Goal: Task Accomplishment & Management: Use online tool/utility

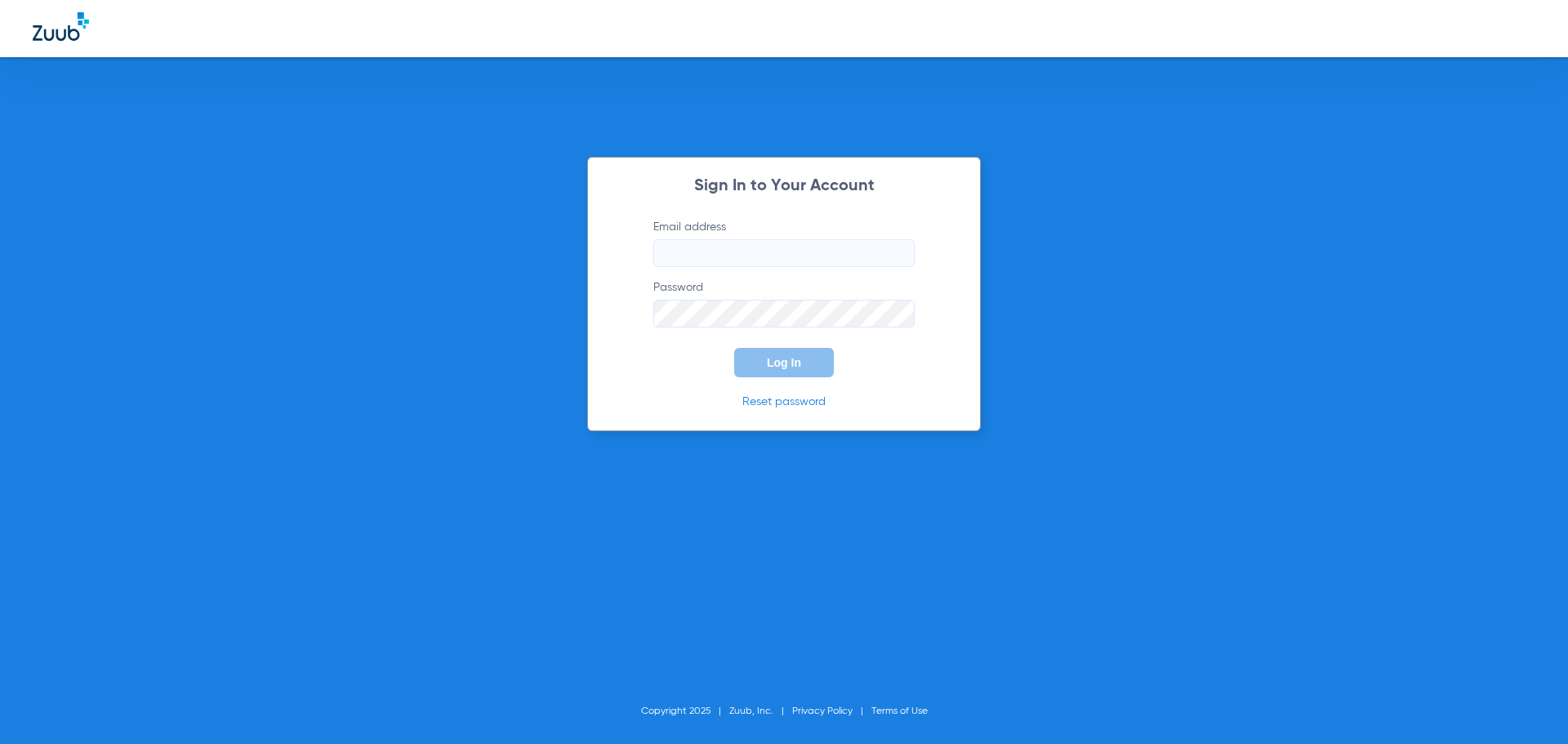
click at [744, 239] on label "Email address" at bounding box center [784, 243] width 262 height 48
click at [744, 239] on input "Email address" at bounding box center [784, 253] width 262 height 28
type input "[PERSON_NAME][EMAIL_ADDRESS][DOMAIN_NAME]"
click at [735, 348] on button "Log In" at bounding box center [784, 362] width 100 height 29
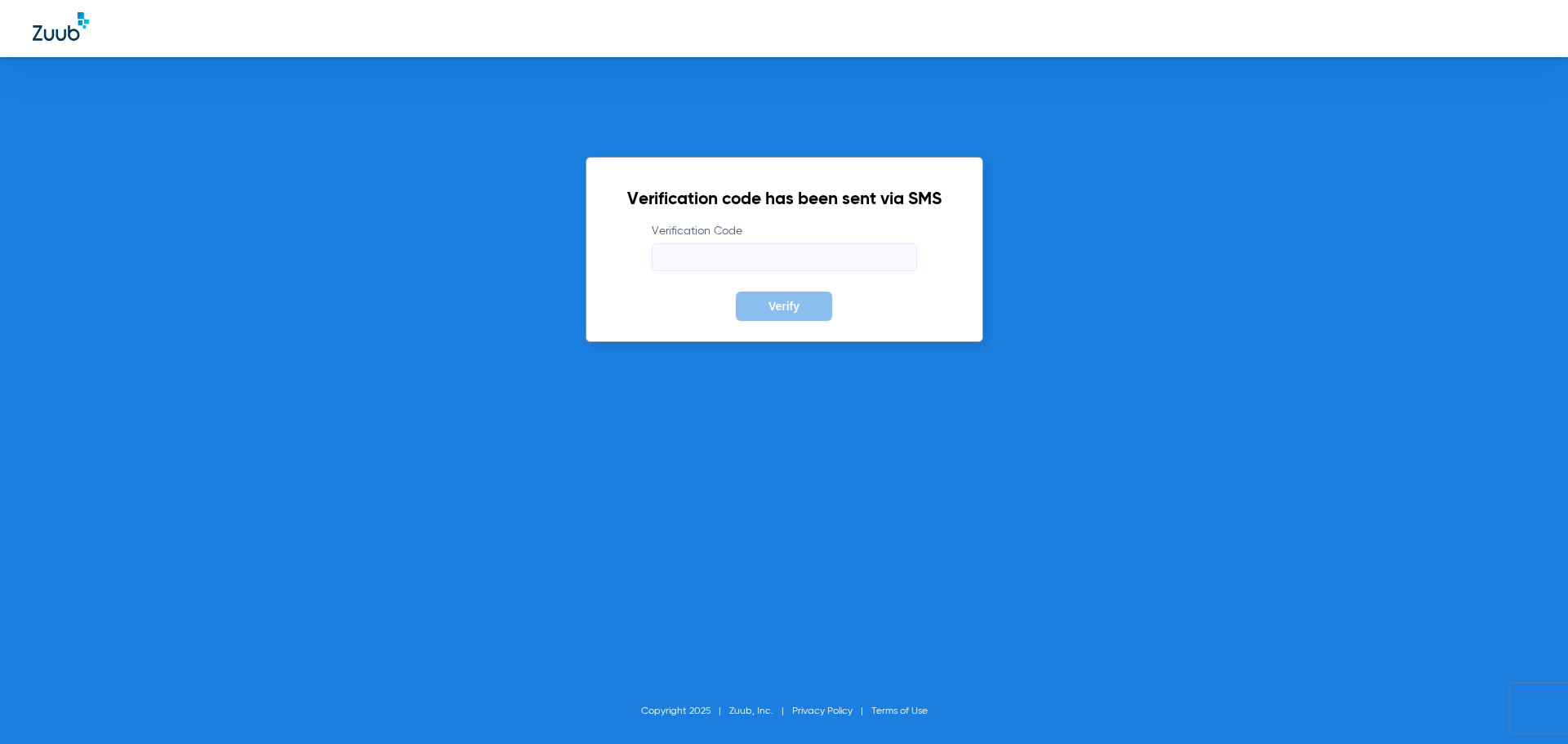
click at [777, 265] on input "Verification Code" at bounding box center [784, 258] width 266 height 28
click at [777, 259] on input "Verification Code Required" at bounding box center [784, 258] width 266 height 28
paste input "678580"
type input "678580"
click at [758, 307] on button "Verify" at bounding box center [784, 306] width 96 height 29
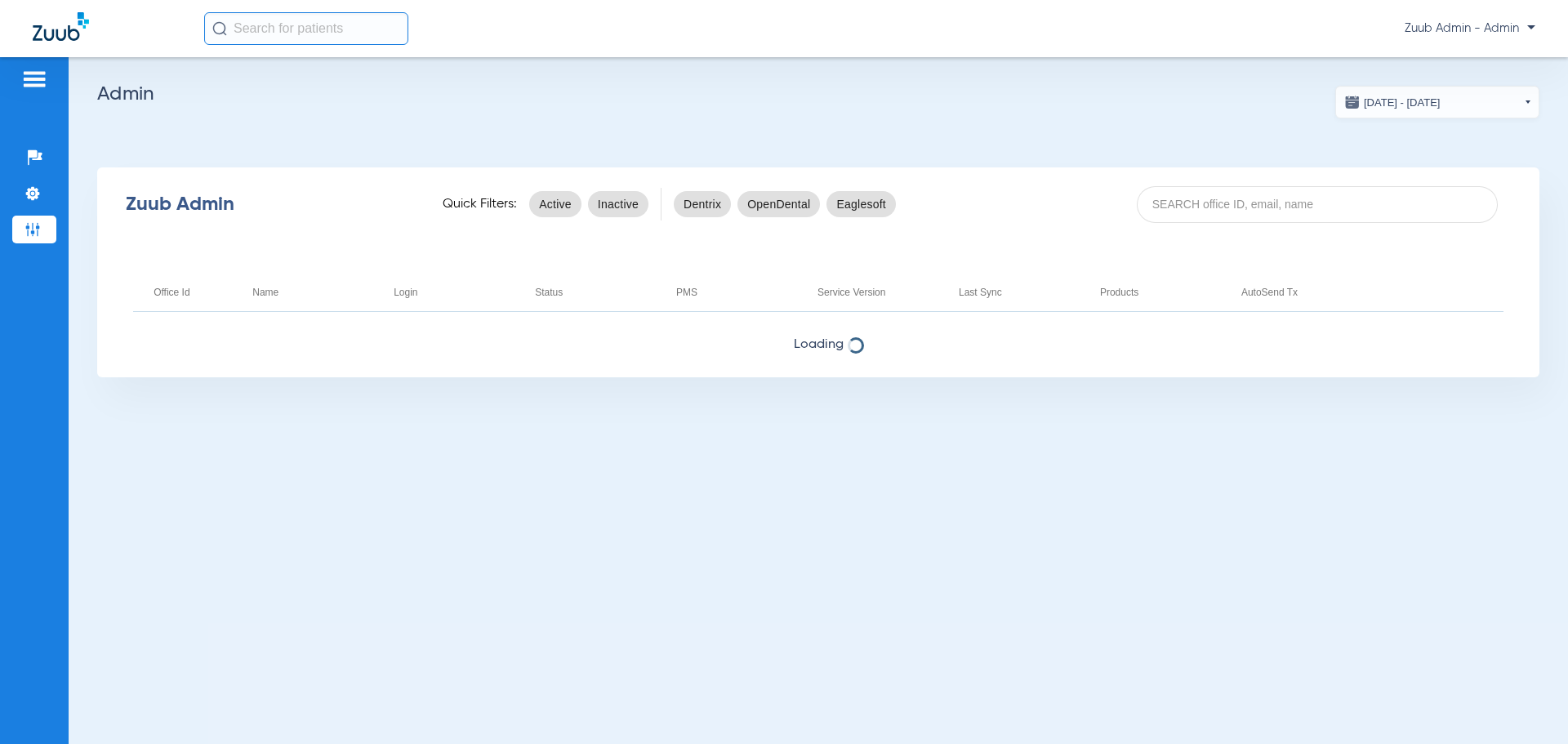
click at [777, 162] on app-admin-dashboard "[DATE] - [DATE] [DATE] Su Mo Tu We Th Fr Sa 27 28 29 30 31 1 2 3 4 5 6 7 8 9 10…" at bounding box center [817, 232] width 1442 height 292
click at [195, 420] on div "[DATE] - [DATE] [DATE] Su Mo Tu We Th Fr Sa 27 28 29 30 31 1 2 3 4 5 6 7 8 9 10…" at bounding box center [818, 400] width 1499 height 687
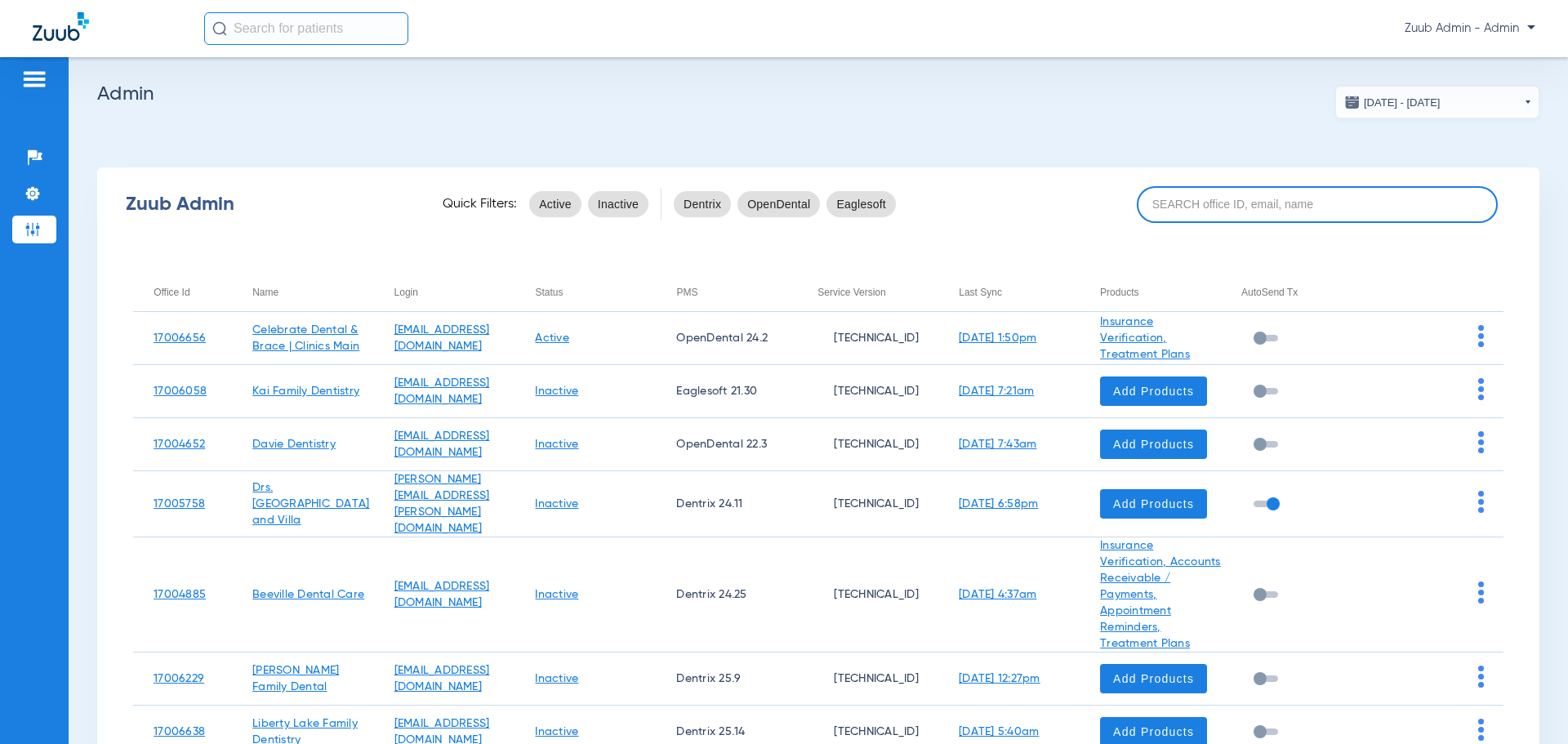
click at [777, 207] on input at bounding box center [1317, 204] width 361 height 37
paste input "17007221"
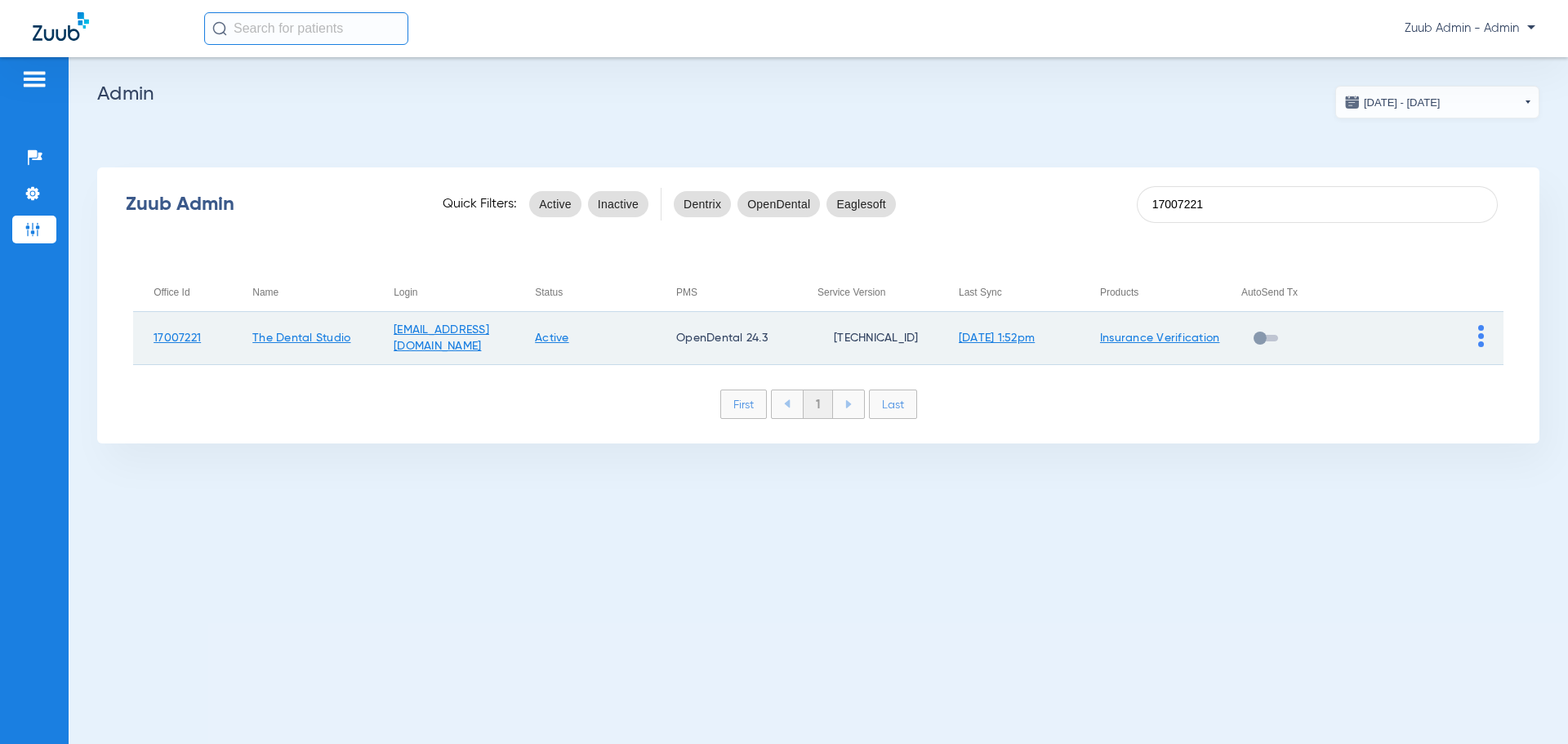
type input "17007221"
click at [777, 333] on img at bounding box center [1481, 336] width 6 height 22
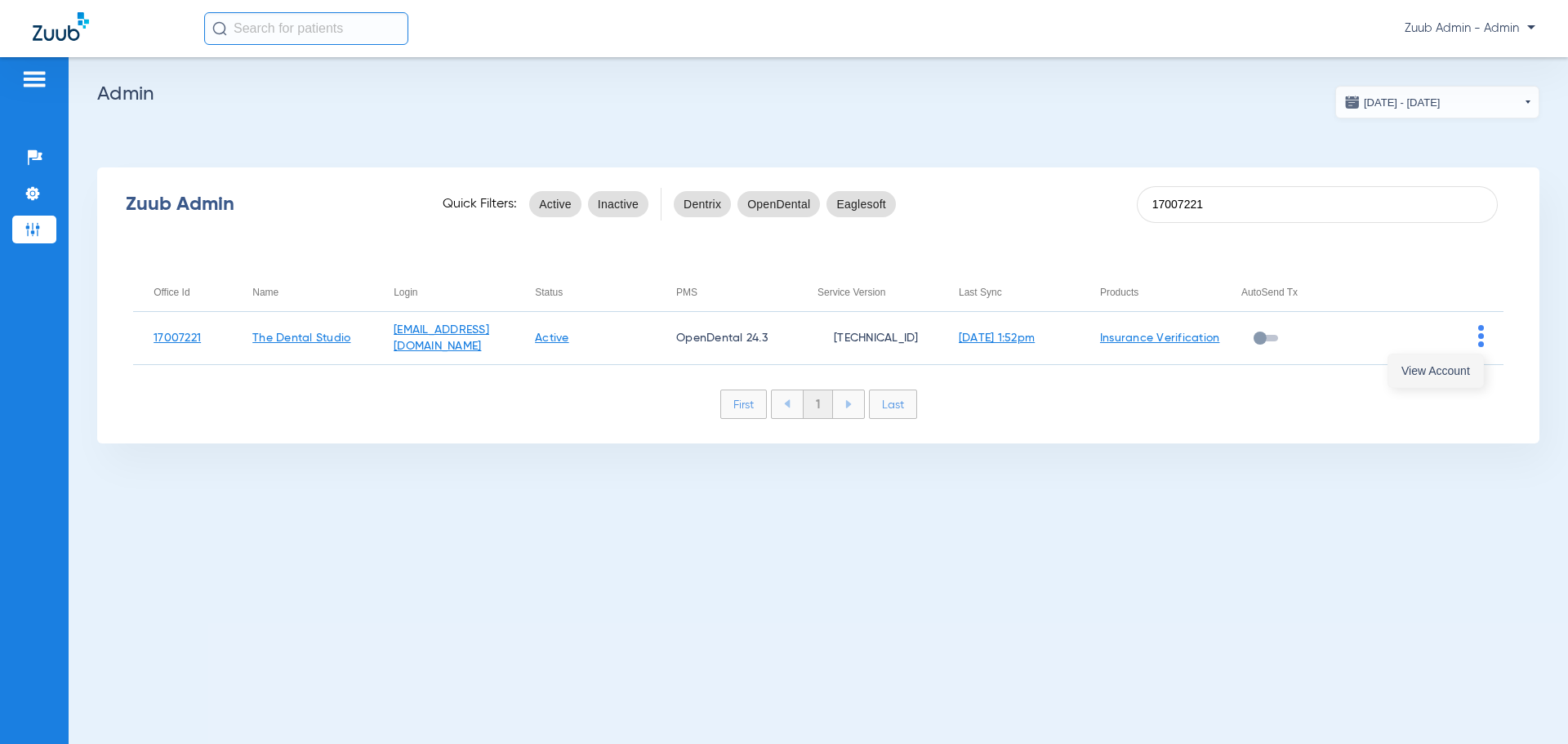
click at [777, 360] on button "View Account" at bounding box center [1435, 371] width 95 height 33
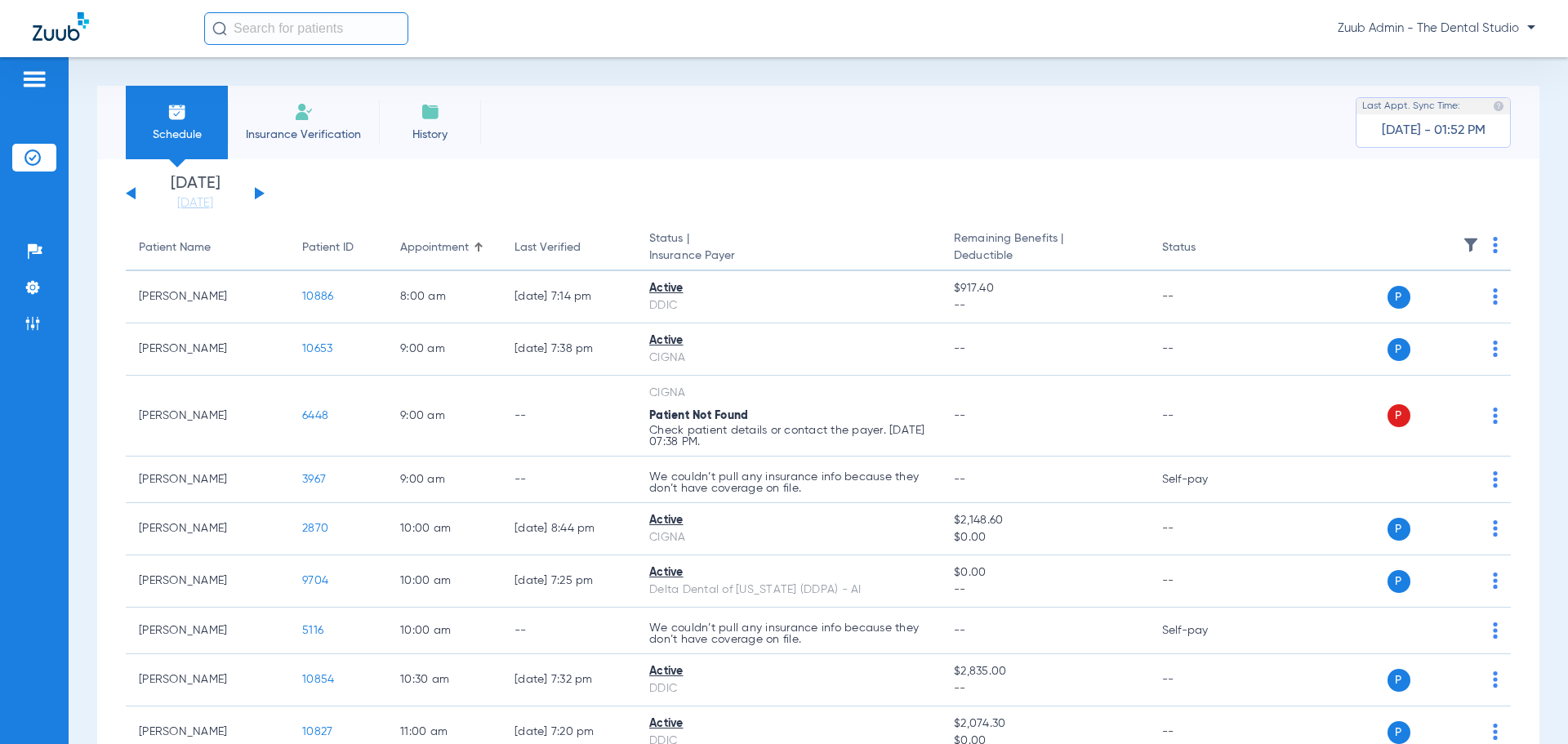
click at [251, 192] on div "[DATE] [DATE] [DATE] [DATE] [DATE] [DATE] [DATE] [DATE] [DATE] [DATE] [DATE] [D…" at bounding box center [195, 194] width 139 height 36
click at [257, 194] on button at bounding box center [260, 193] width 10 height 12
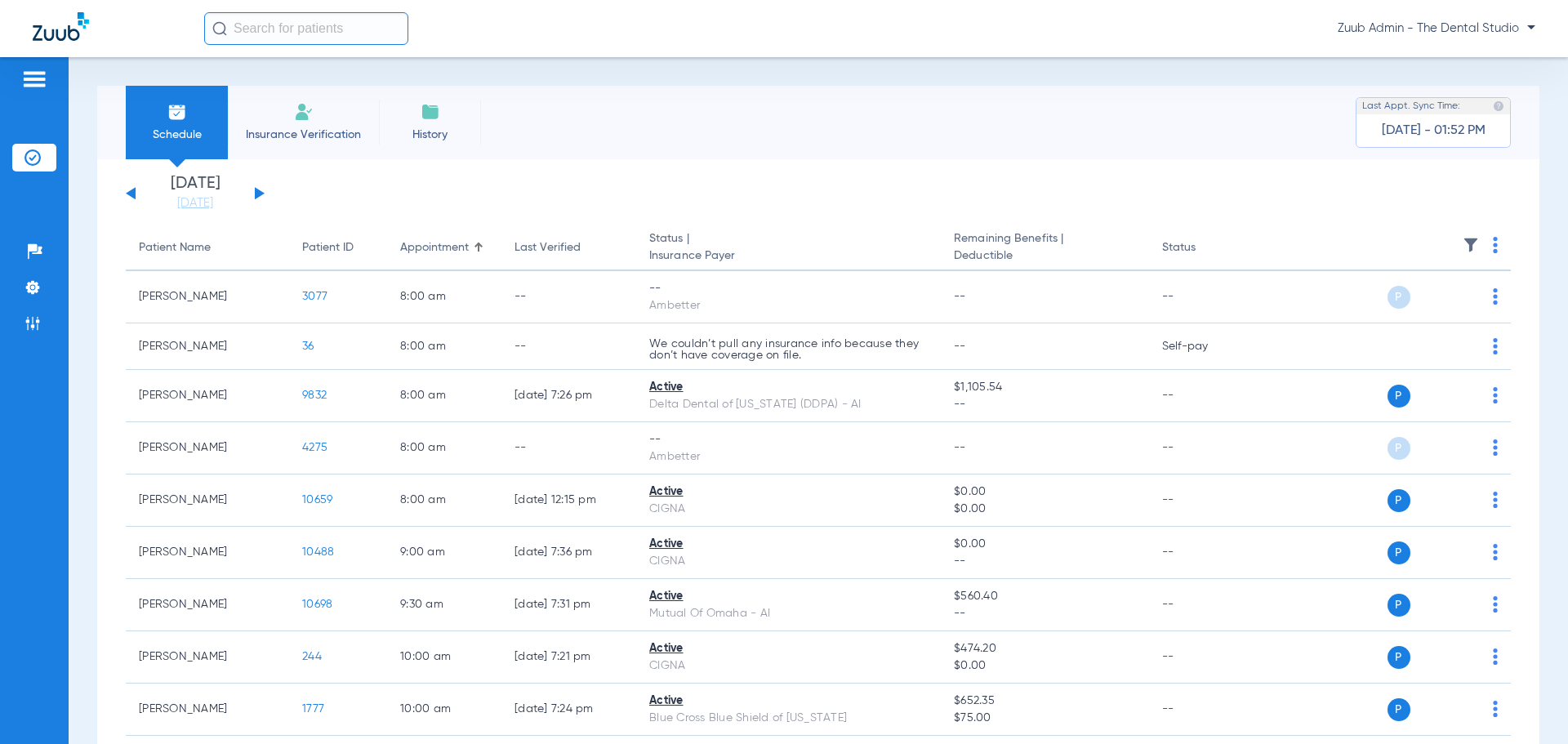
click at [257, 194] on button at bounding box center [260, 193] width 10 height 12
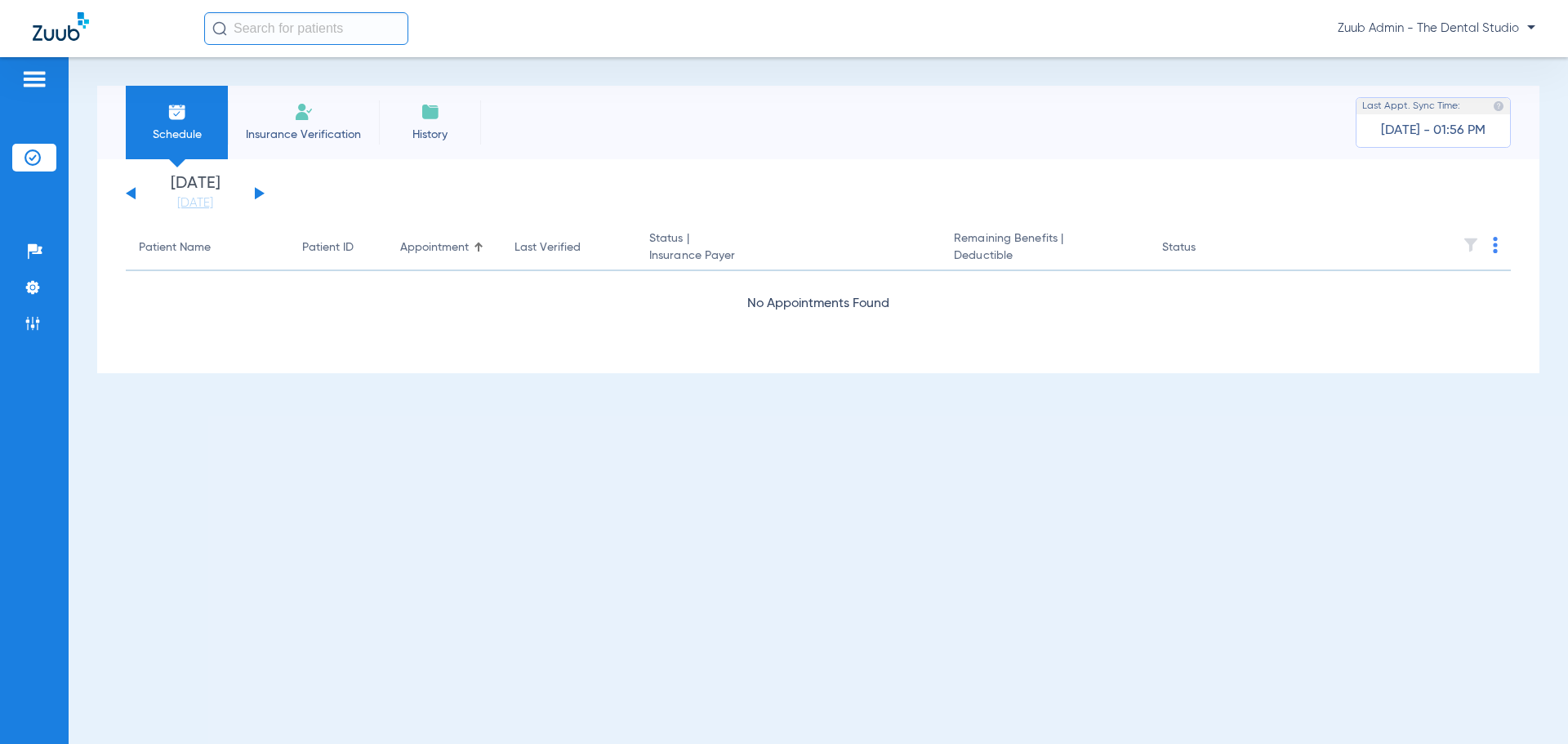
drag, startPoint x: 34, startPoint y: 331, endPoint x: 7, endPoint y: 334, distance: 27.2
click at [34, 331] on li "Admin" at bounding box center [34, 324] width 44 height 28
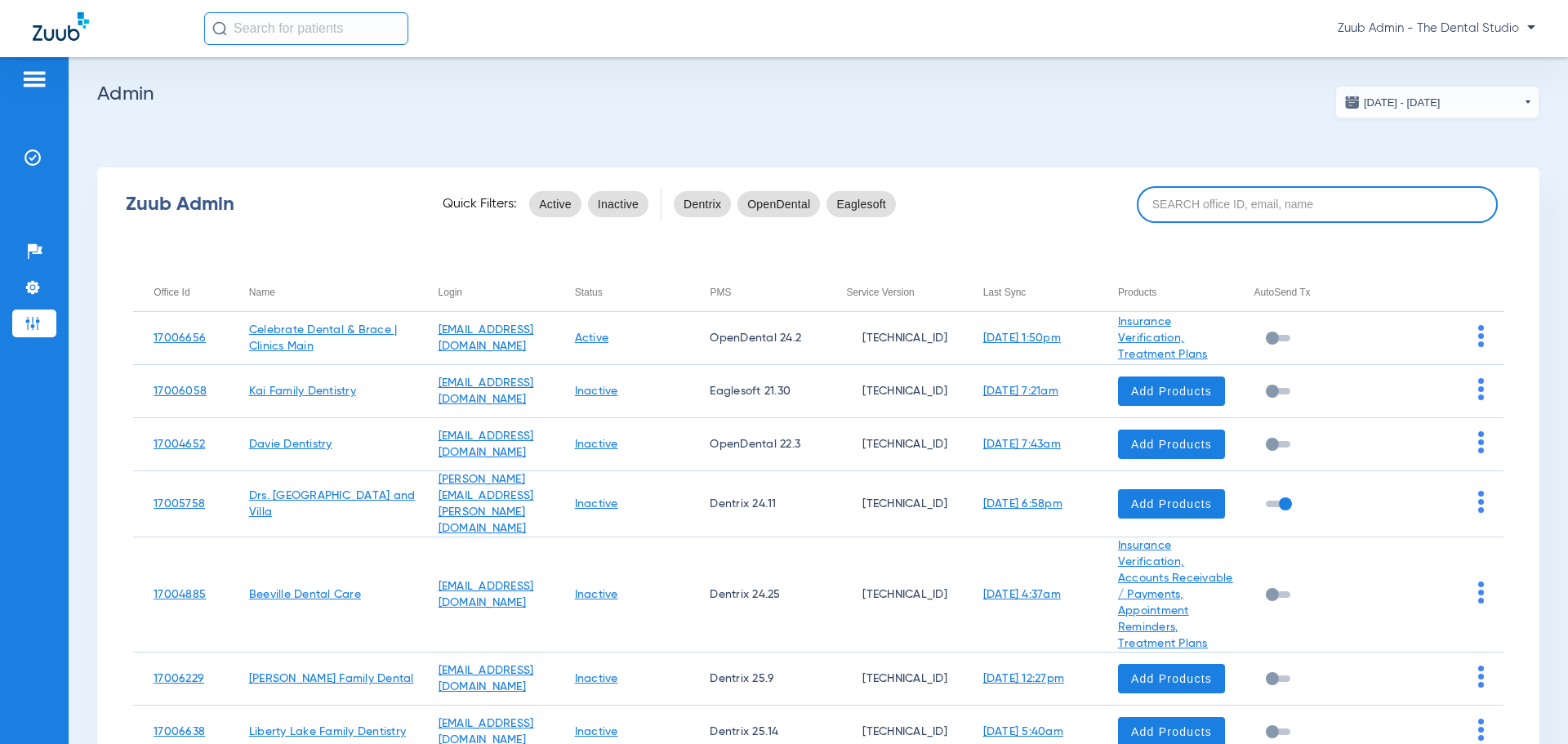
click at [777, 209] on input at bounding box center [1317, 204] width 361 height 37
paste input "17007104"
click at [777, 210] on input "17007104" at bounding box center [1317, 204] width 361 height 37
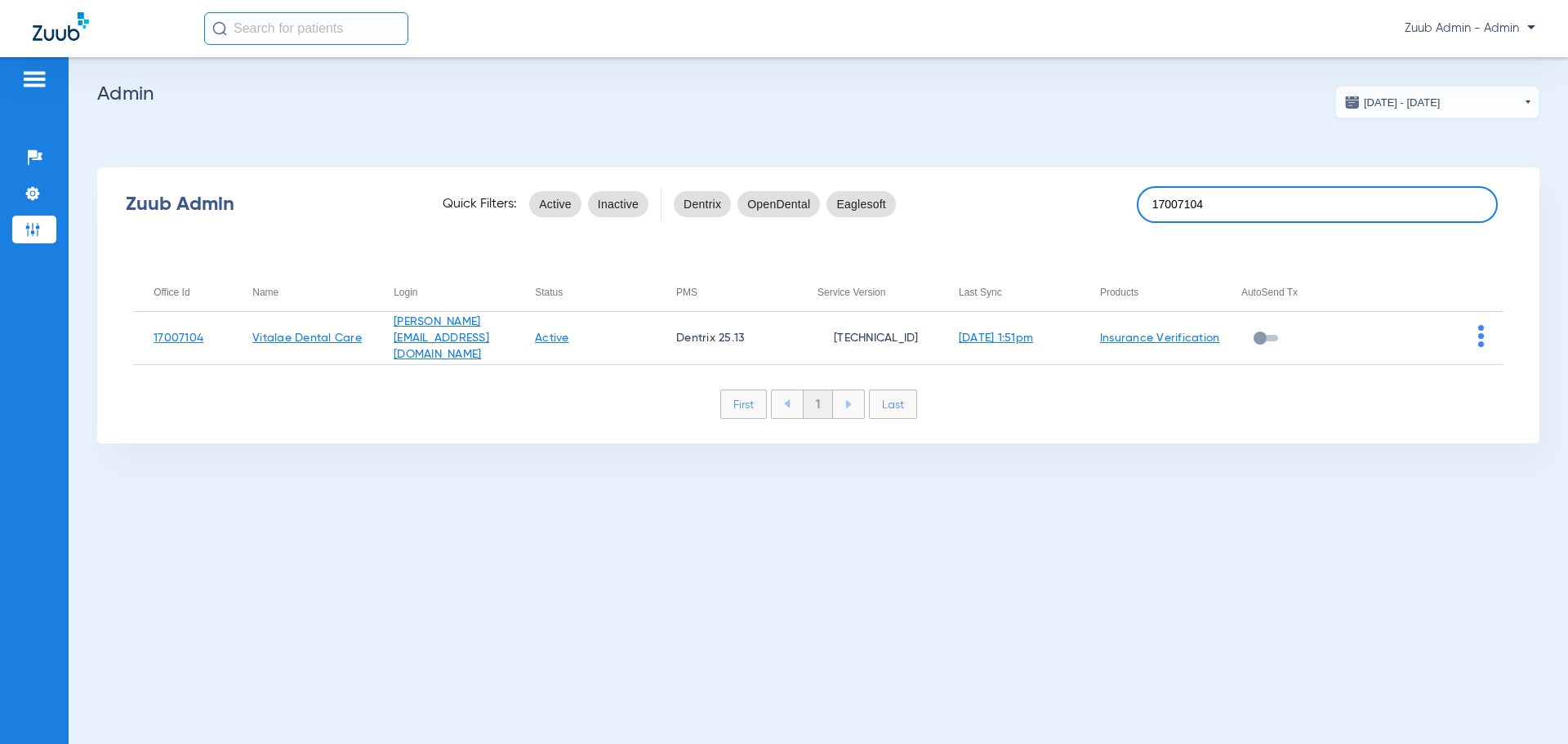
paste input "17007104"
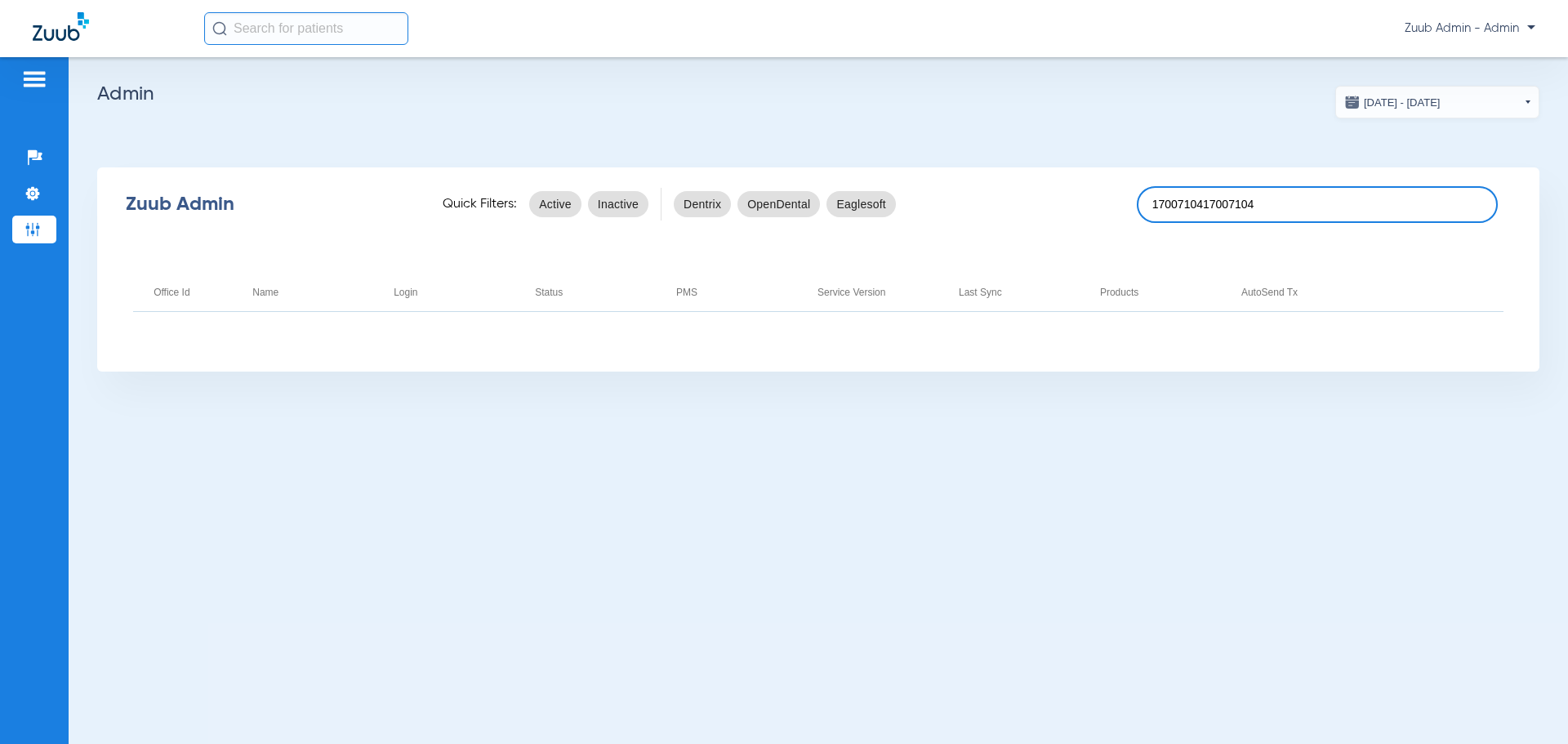
paste input
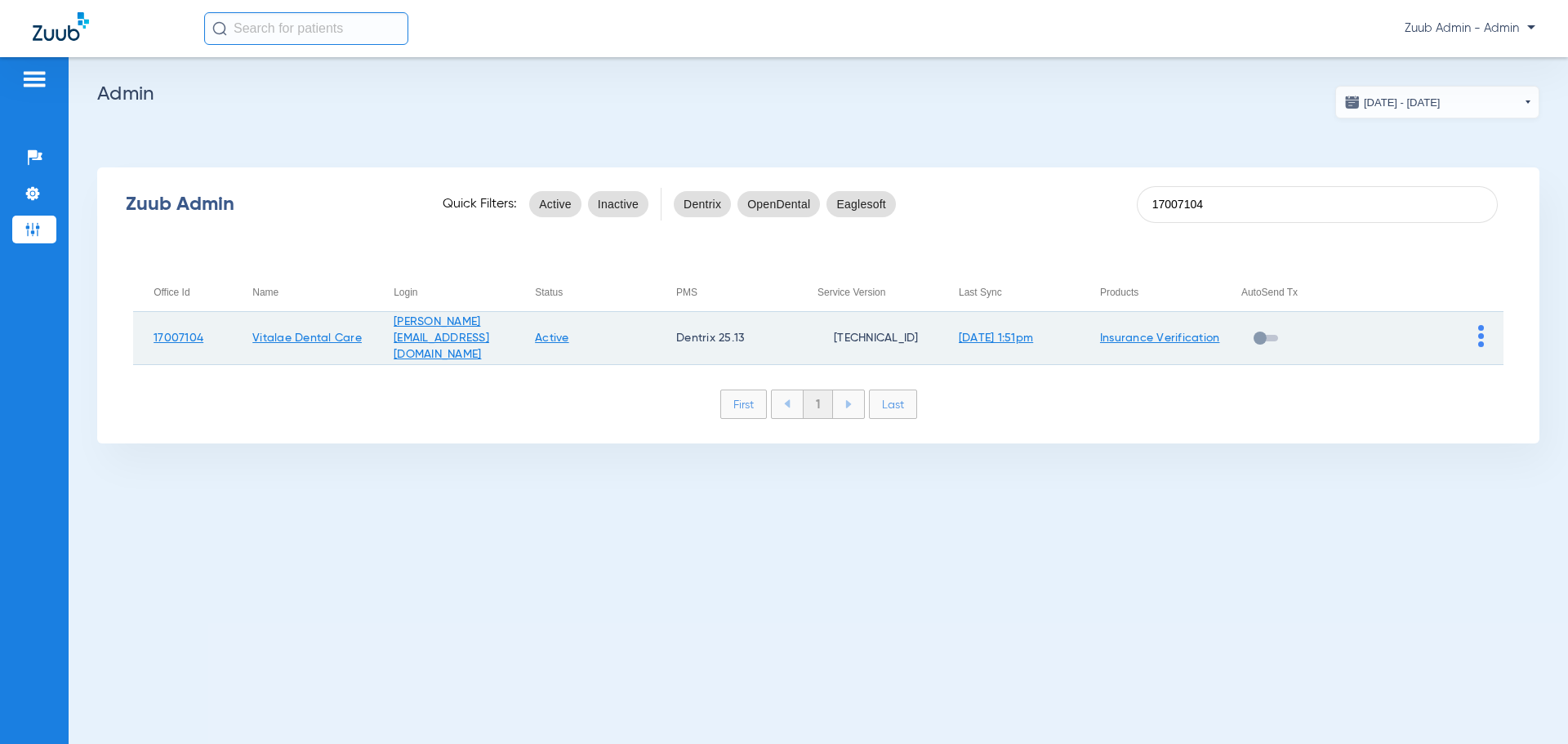
type input "17007104"
click at [777, 340] on img at bounding box center [1481, 336] width 6 height 22
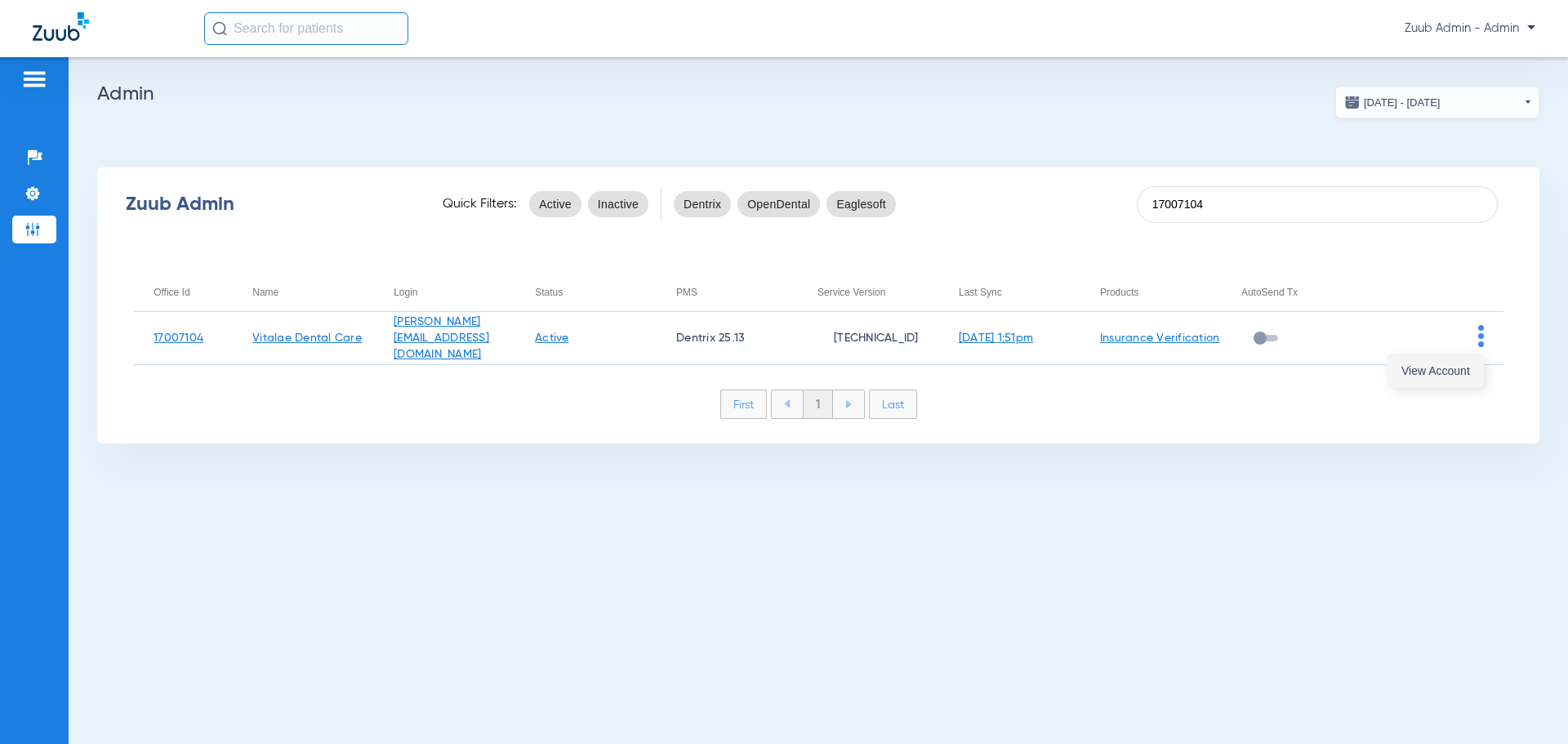
click at [777, 372] on span "View Account" at bounding box center [1435, 370] width 69 height 11
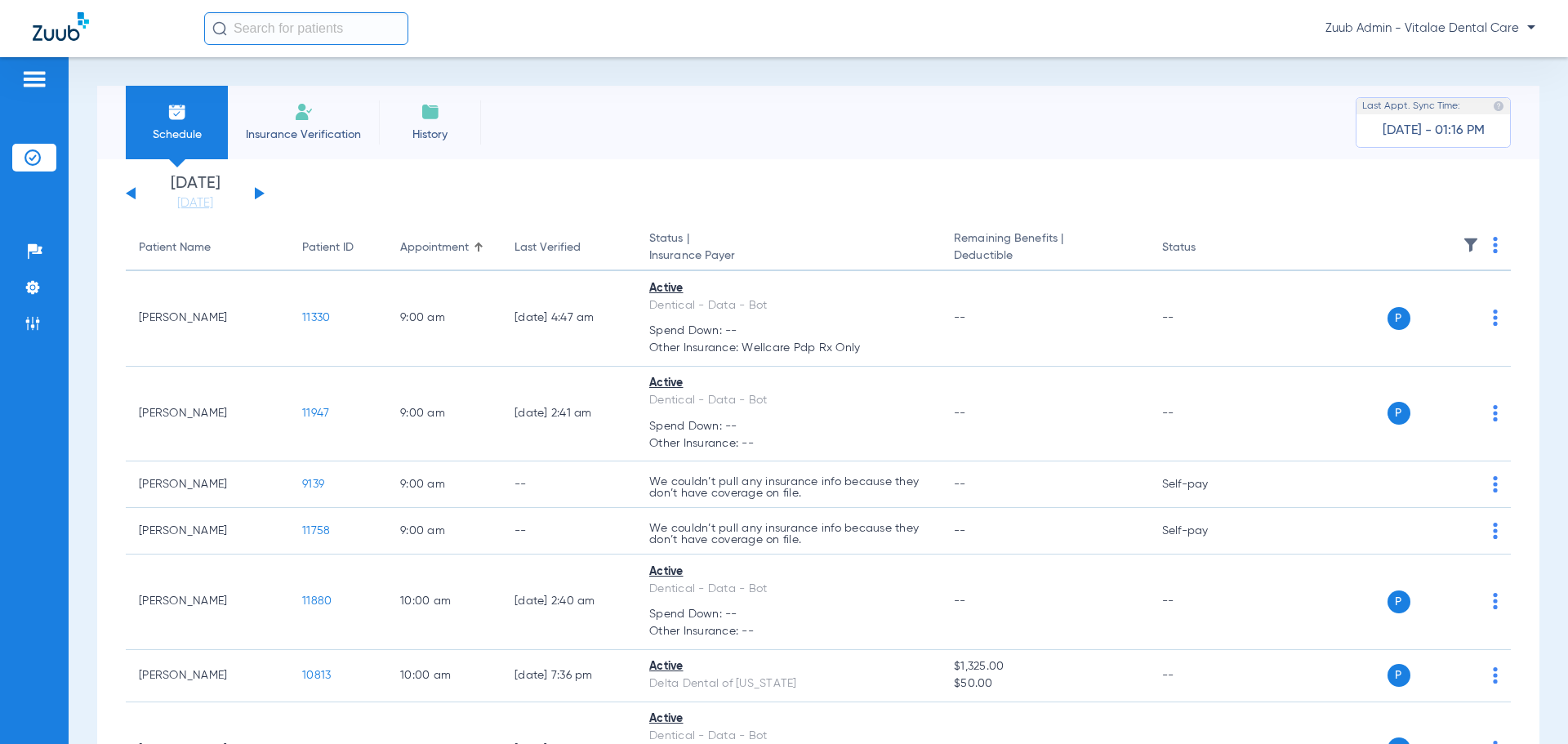
click at [258, 194] on button at bounding box center [260, 193] width 10 height 12
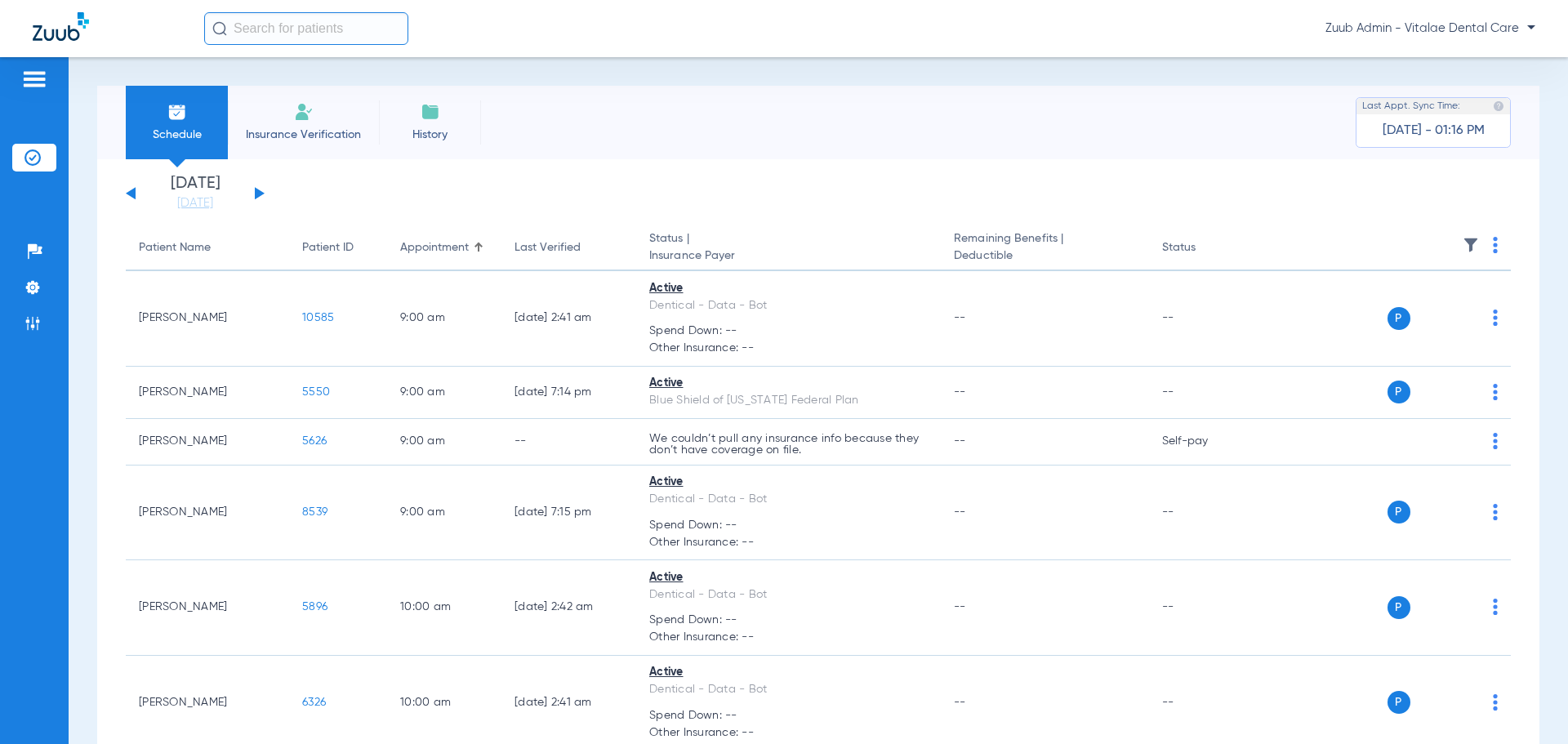
click at [258, 194] on button at bounding box center [260, 193] width 10 height 12
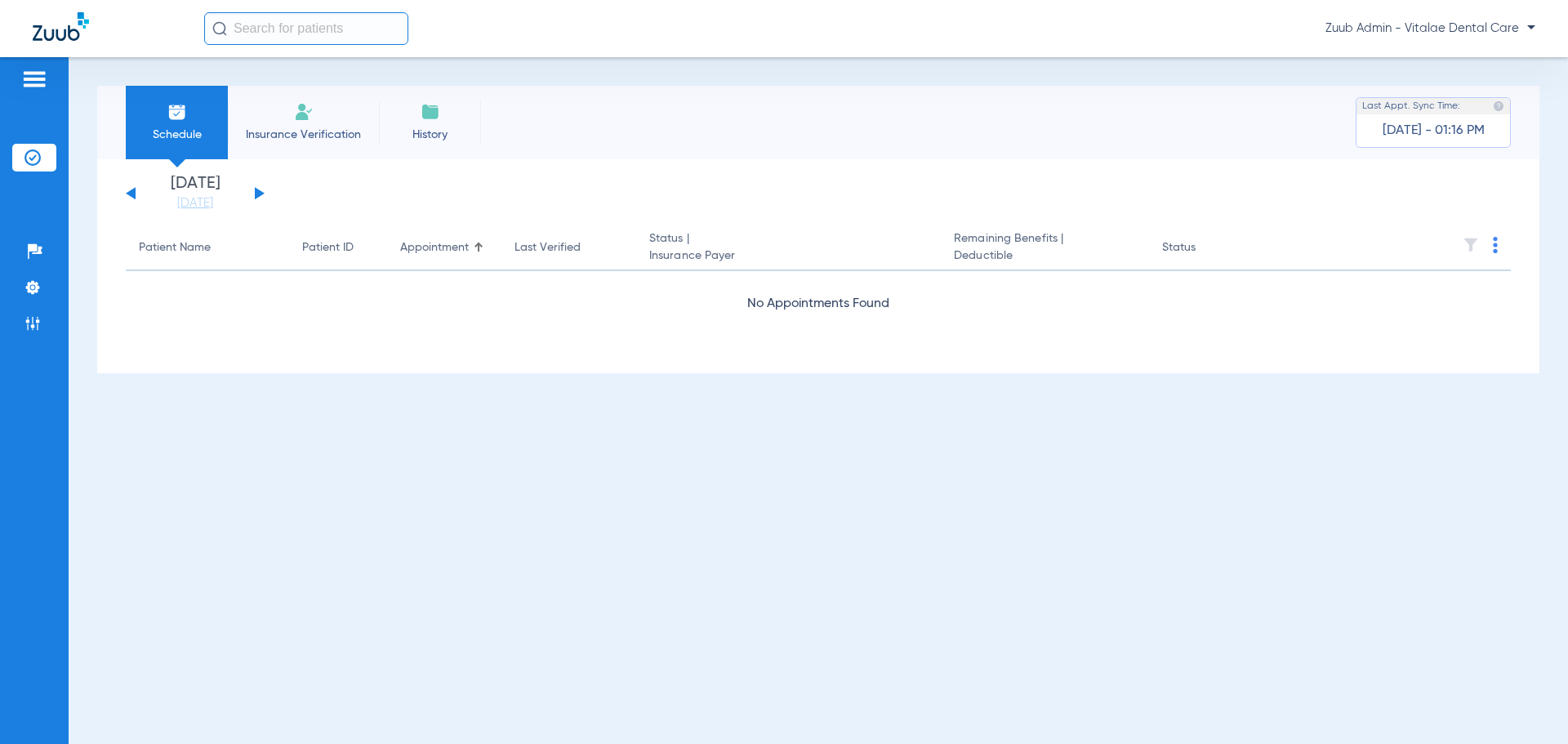
click at [258, 196] on button at bounding box center [260, 193] width 10 height 12
click at [262, 194] on button at bounding box center [260, 193] width 10 height 12
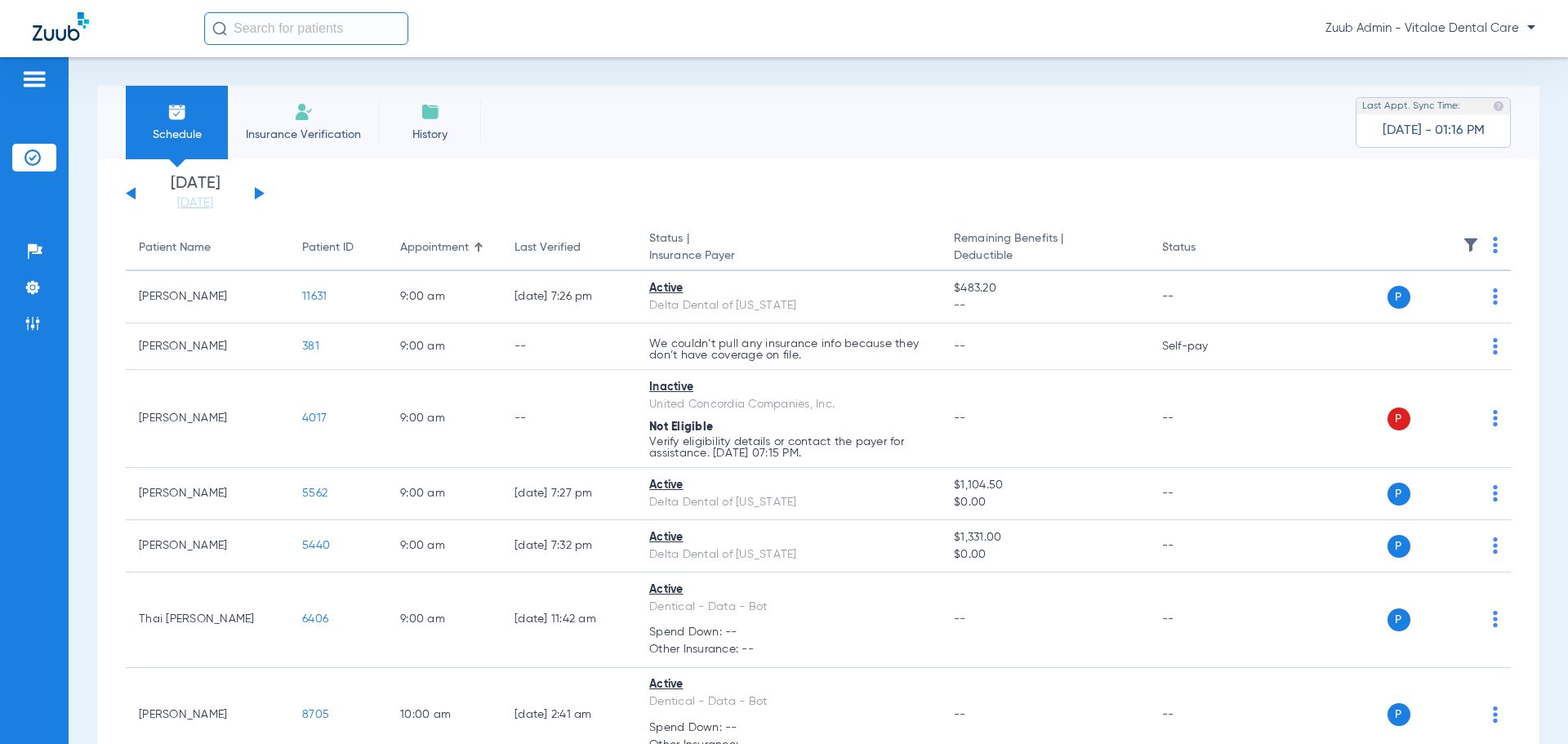
click at [258, 193] on button at bounding box center [260, 193] width 10 height 12
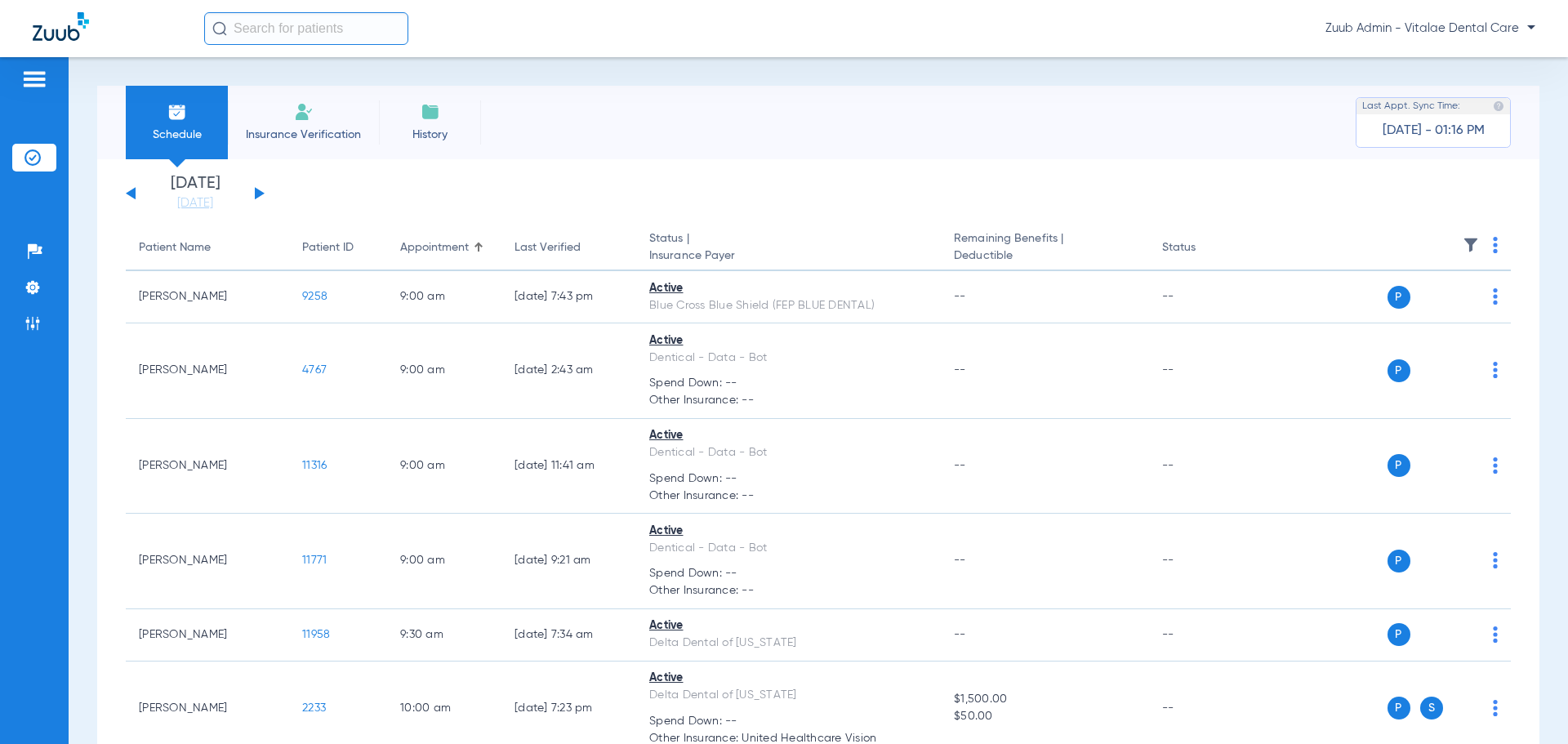
click at [695, 154] on div "Schedule Insurance Verification History Last Appt. Sync Time: [DATE] - 01:16 PM" at bounding box center [817, 123] width 1442 height 74
drag, startPoint x: 995, startPoint y: 119, endPoint x: 981, endPoint y: 132, distance: 19.1
click at [777, 118] on div "Schedule Insurance Verification History Last Appt. Sync Time: [DATE] - 02:37 PM" at bounding box center [817, 123] width 1442 height 74
click at [730, 180] on app-single-date-navigator "[DATE] [DATE] [DATE] [DATE] [DATE] [DATE] [DATE] [DATE] [DATE] [DATE] [DATE] [D…" at bounding box center [818, 194] width 1385 height 36
click at [777, 118] on div "Schedule Insurance Verification History Last Appt. Sync Time: [DATE] - 02:50 PM" at bounding box center [817, 123] width 1442 height 74
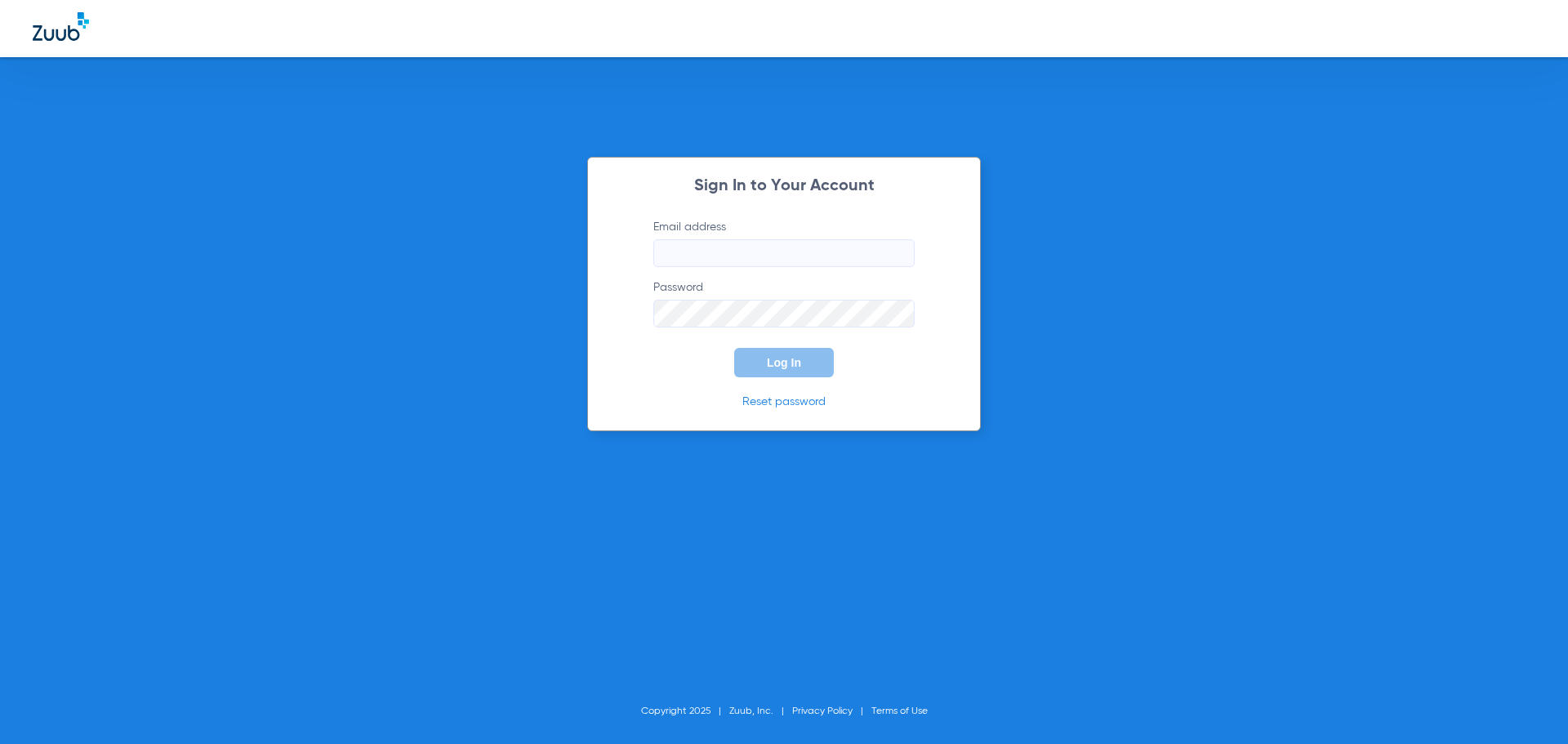
click at [118, 321] on div "Sign In to Your Account Email address Password Log In Reset password Copyright …" at bounding box center [784, 372] width 1568 height 744
click at [777, 243] on div "Sign In to Your Account Email address Password Log In Reset password Copyright …" at bounding box center [784, 372] width 1568 height 744
click at [777, 306] on div "Sign In to Your Account Email address Password Log In Reset password" at bounding box center [784, 294] width 394 height 275
click at [777, 329] on div "Sign In to Your Account Email address Password Log In Reset password Copyright …" at bounding box center [784, 372] width 1568 height 744
click at [777, 570] on div "Sign In to Your Account Email address Password Log In Reset password Copyright …" at bounding box center [784, 372] width 1568 height 744
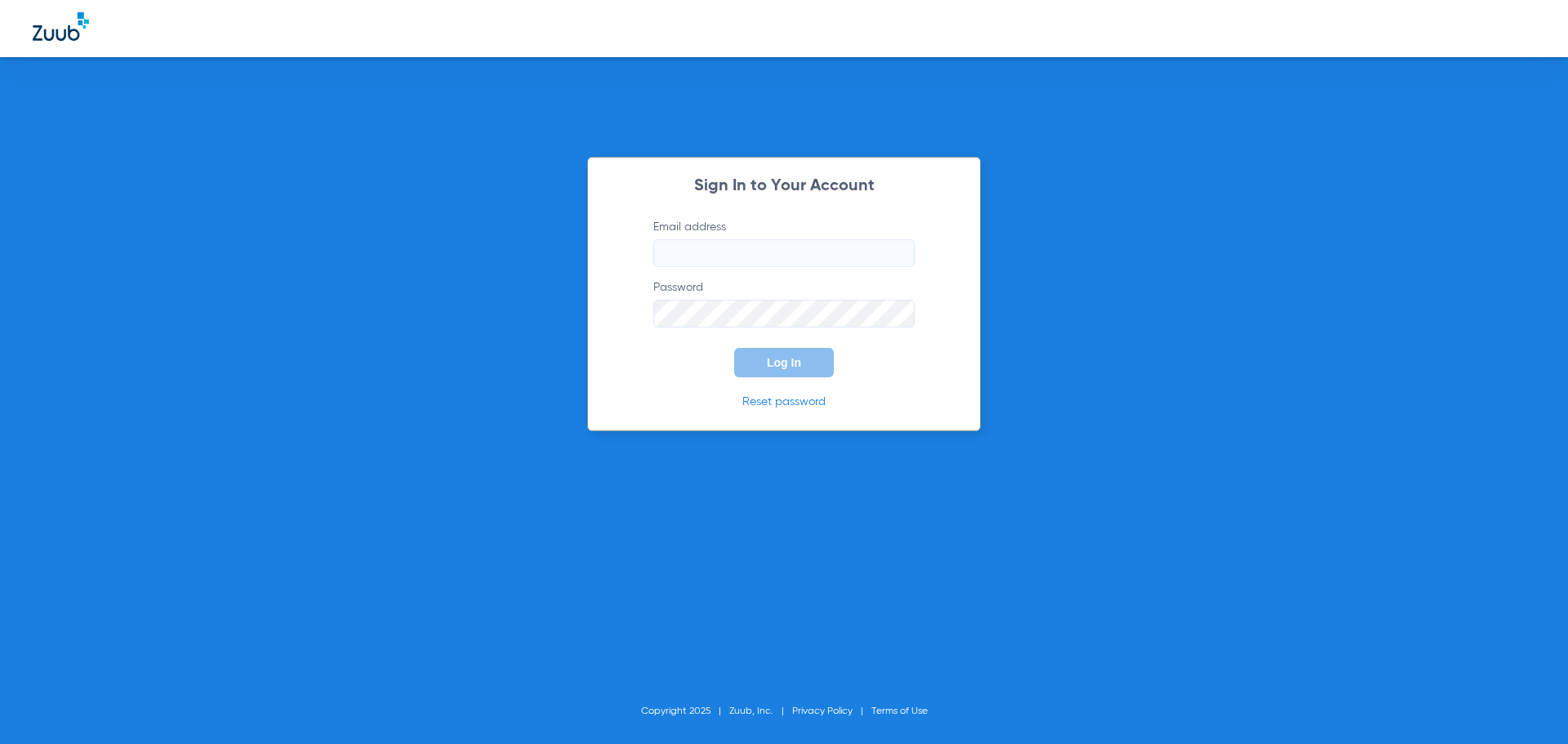
click at [777, 515] on div "Sign In to Your Account Email address Password Log In Reset password Copyright …" at bounding box center [784, 372] width 1568 height 744
click at [777, 390] on div "Sign In to Your Account Email address Password Log In Reset password Copyright …" at bounding box center [784, 372] width 1568 height 744
click at [122, 184] on div "Sign In to Your Account Email address Password Log In Reset password Copyright …" at bounding box center [784, 372] width 1568 height 744
click at [777, 101] on div "Sign In to Your Account Email address Password Log In Reset password Copyright …" at bounding box center [784, 372] width 1568 height 744
